Goal: Task Accomplishment & Management: Use online tool/utility

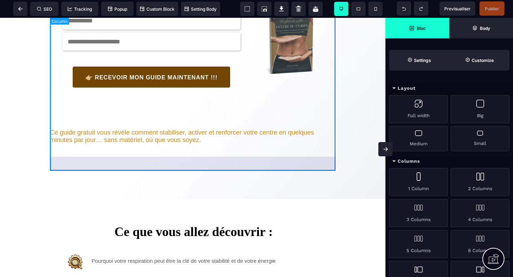
scroll to position [161, 0]
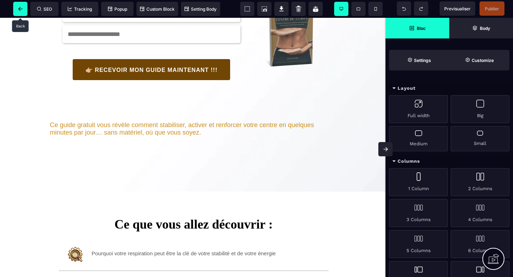
click at [20, 10] on icon at bounding box center [20, 9] width 4 height 4
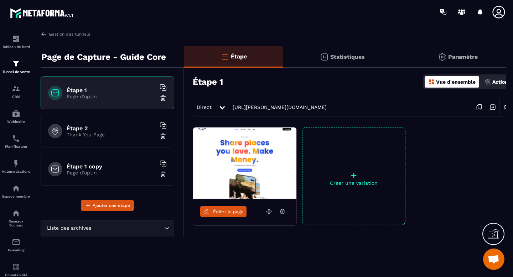
click at [83, 172] on p "Page d'optin" at bounding box center [111, 173] width 89 height 6
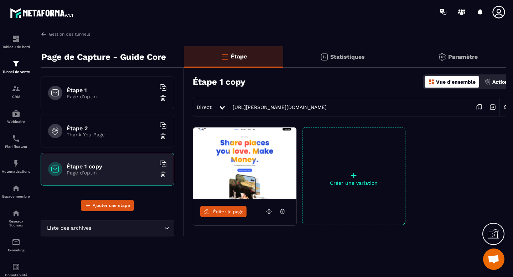
click at [231, 213] on span "Éditer la page" at bounding box center [228, 211] width 31 height 5
